Goal: Find specific page/section: Find specific page/section

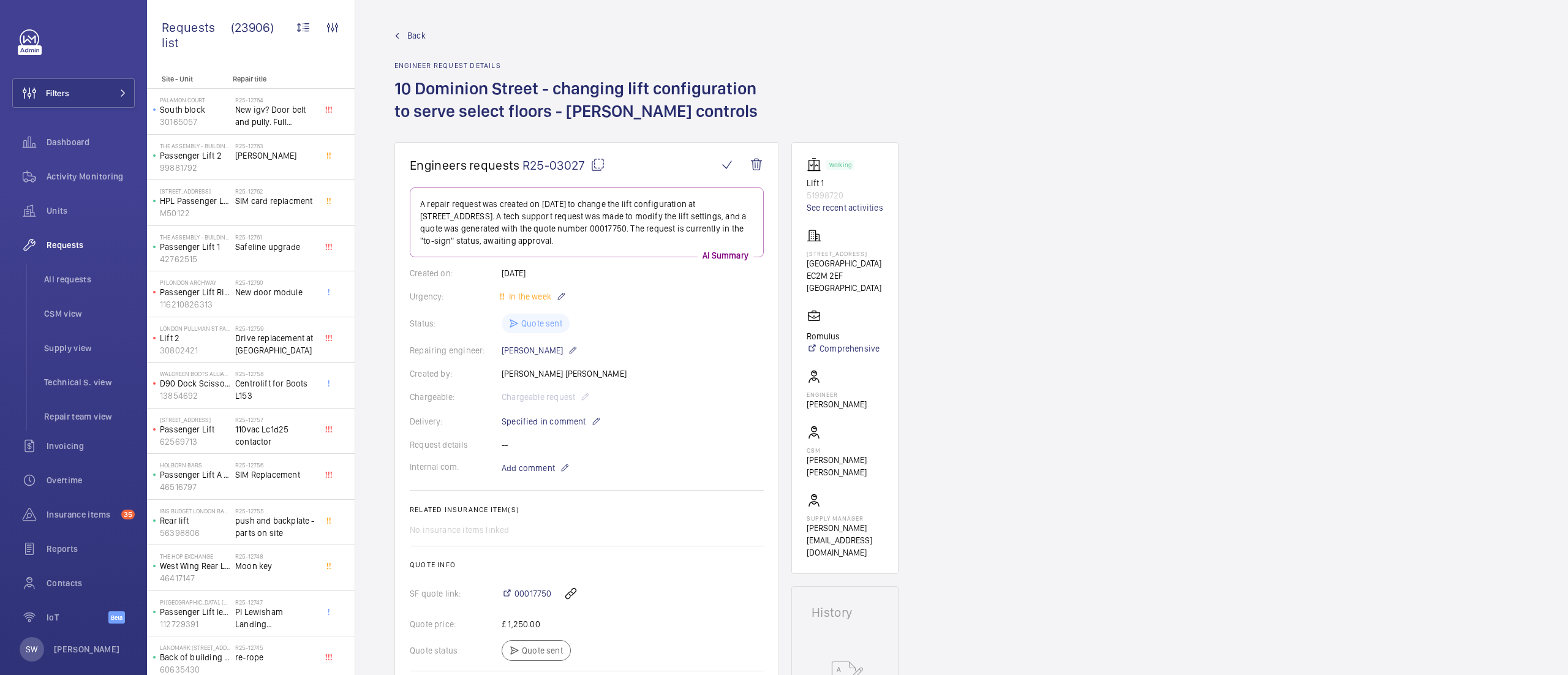
scroll to position [661, 0]
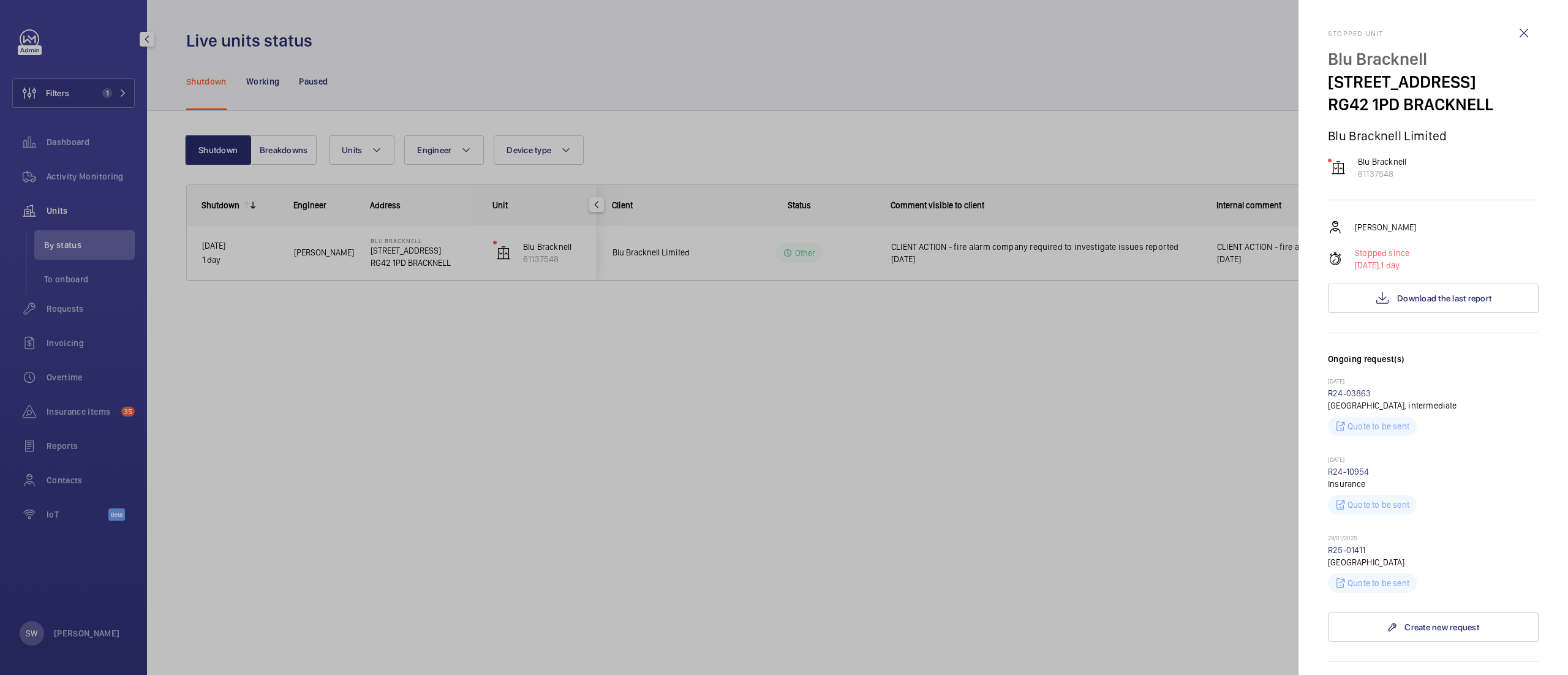
click at [801, 392] on div at bounding box center [784, 338] width 1568 height 675
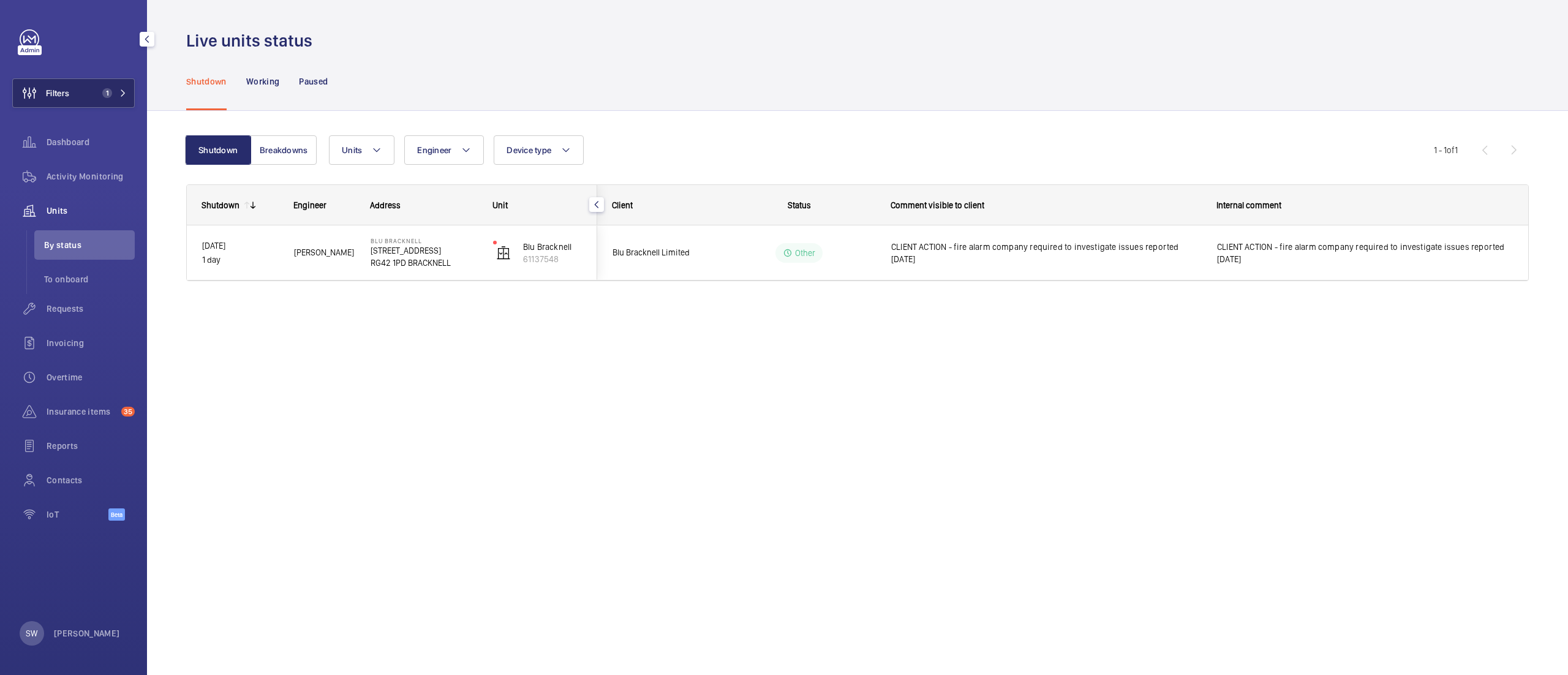
click at [96, 85] on button "Filters 1" at bounding box center [73, 93] width 122 height 30
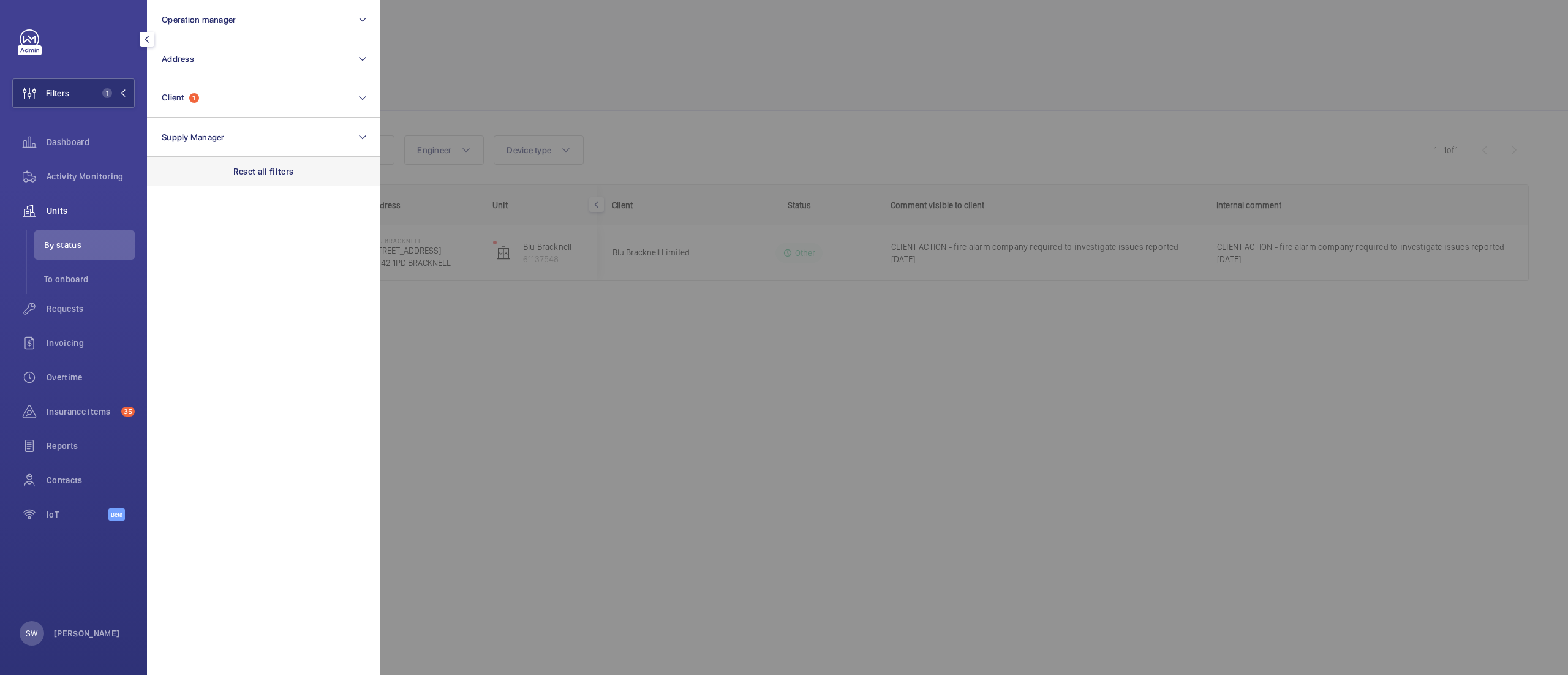
click at [308, 177] on div "Reset all filters" at bounding box center [263, 171] width 233 height 30
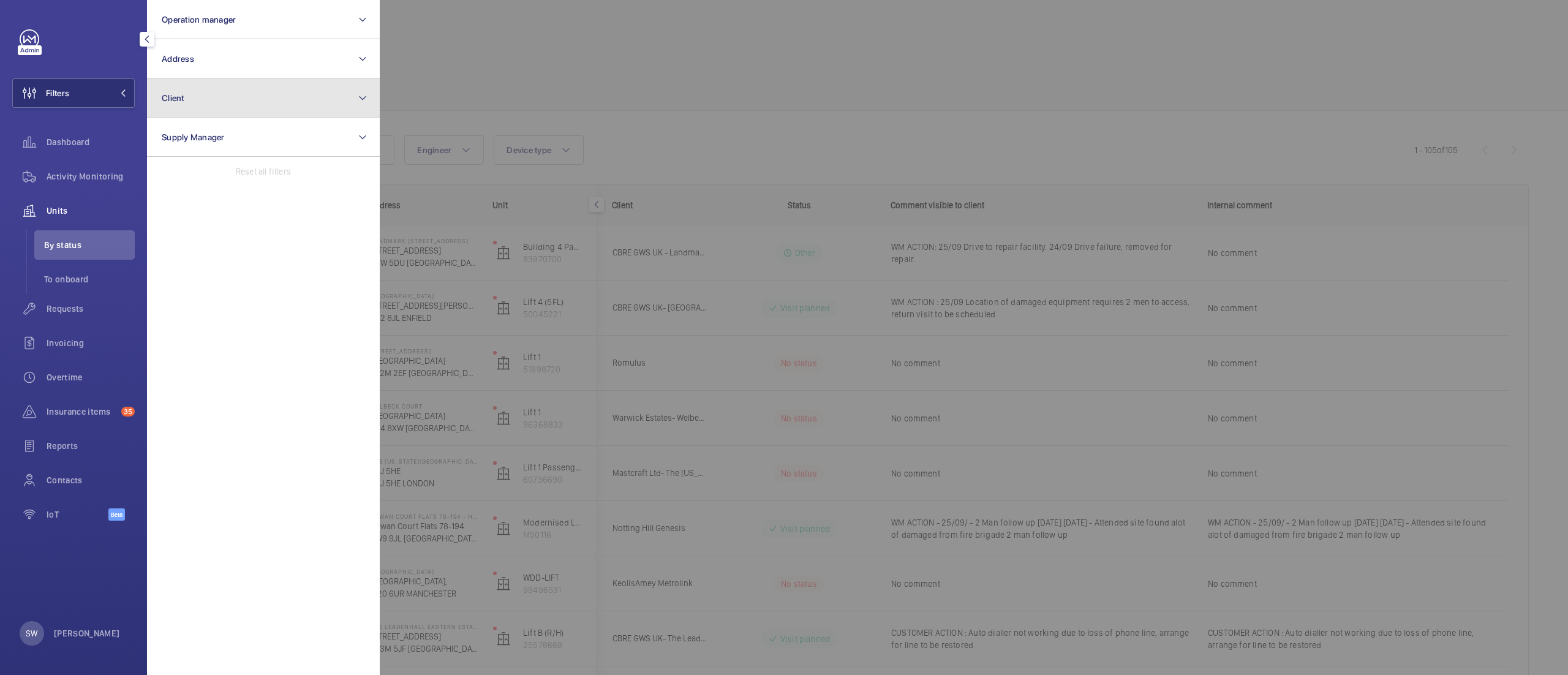
click at [312, 97] on button "Client" at bounding box center [263, 98] width 233 height 39
type input "metr"
click at [194, 179] on span "KeolisAmey Metr olink" at bounding box center [264, 177] width 168 height 13
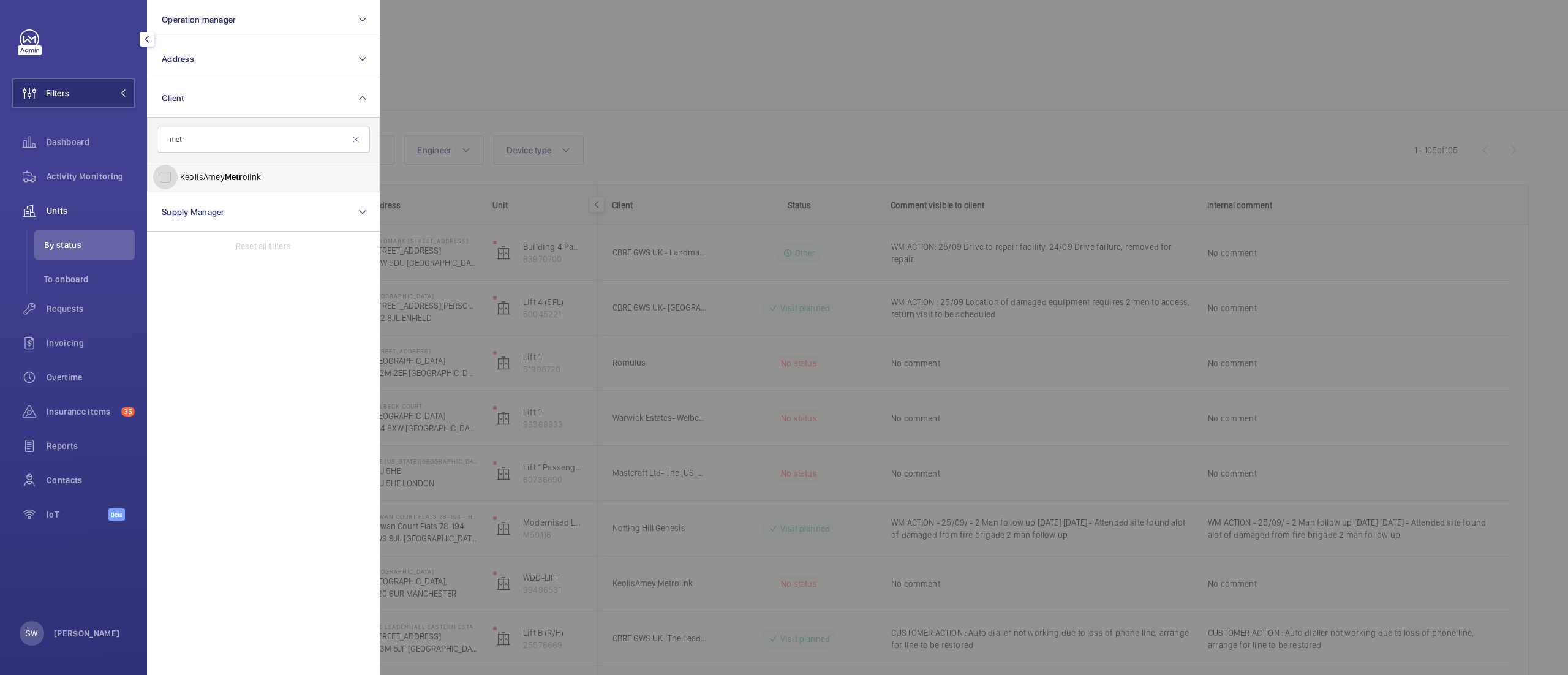
click at [178, 179] on input "KeolisAmey Metr olink" at bounding box center [165, 177] width 24 height 24
checkbox input "true"
click at [628, 113] on div at bounding box center [1163, 338] width 1568 height 675
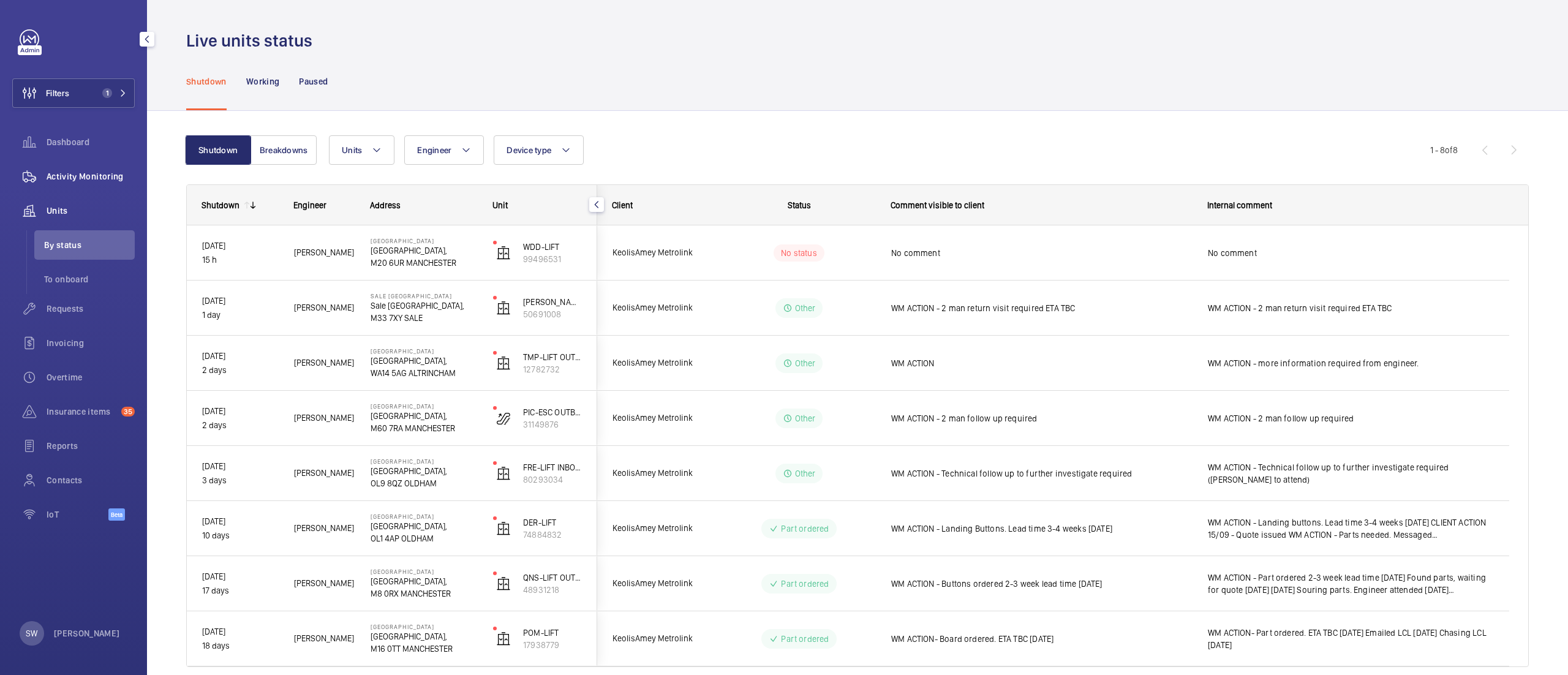
click at [74, 174] on span "Activity Monitoring" at bounding box center [90, 177] width 88 height 13
